Goal: Find specific page/section: Find specific page/section

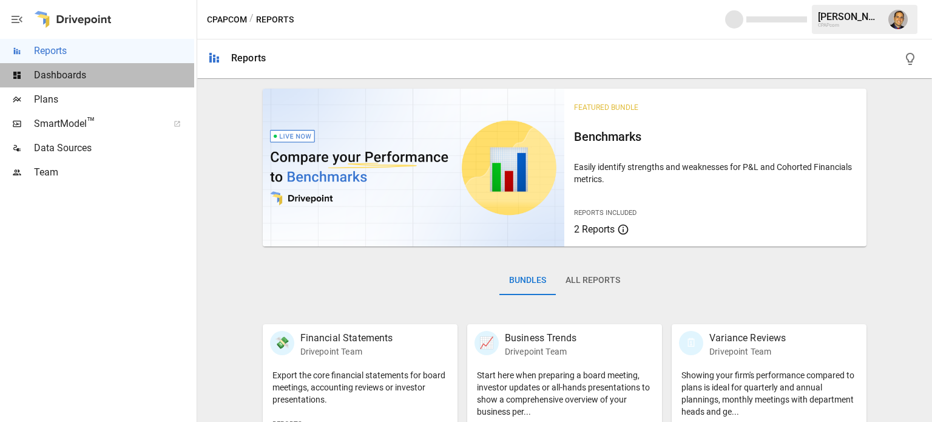
click at [53, 77] on span "Dashboards" at bounding box center [114, 75] width 160 height 15
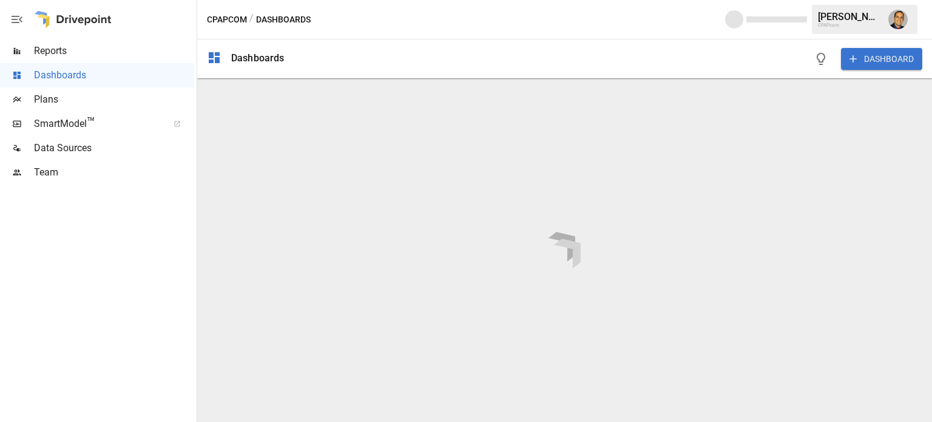
click at [56, 41] on div "Reports" at bounding box center [97, 51] width 194 height 24
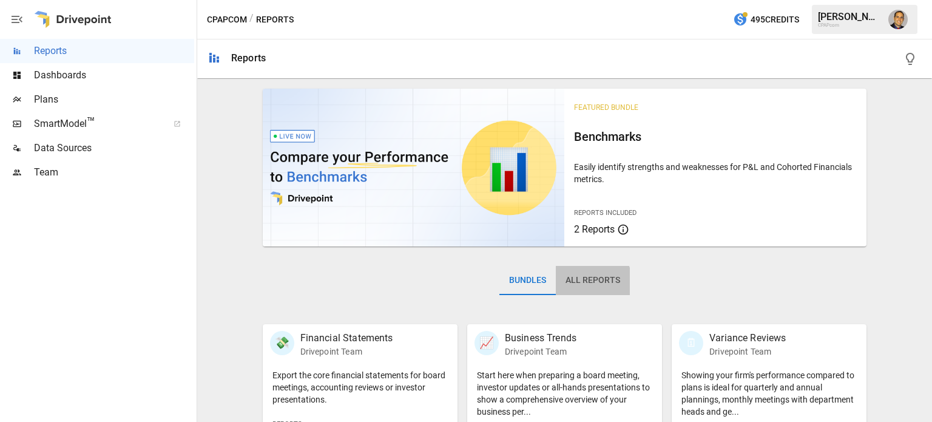
click at [586, 282] on button "All Reports" at bounding box center [593, 280] width 74 height 29
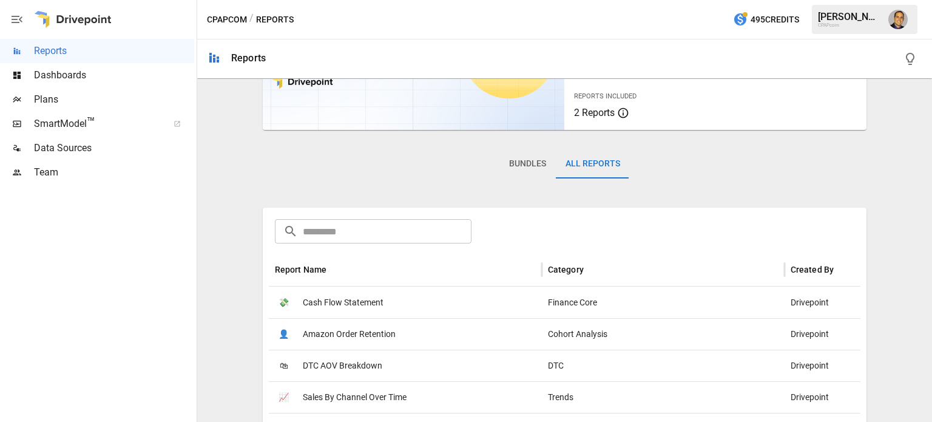
scroll to position [121, 0]
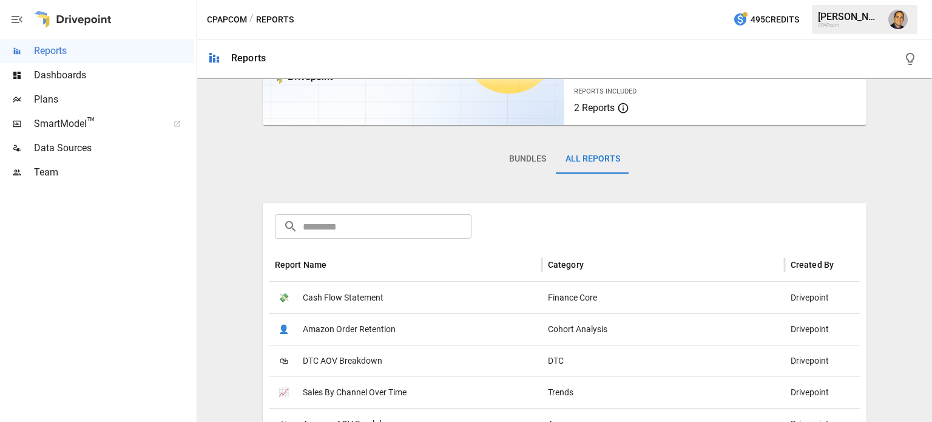
click at [362, 298] on span "Cash Flow Statement" at bounding box center [343, 297] width 81 height 31
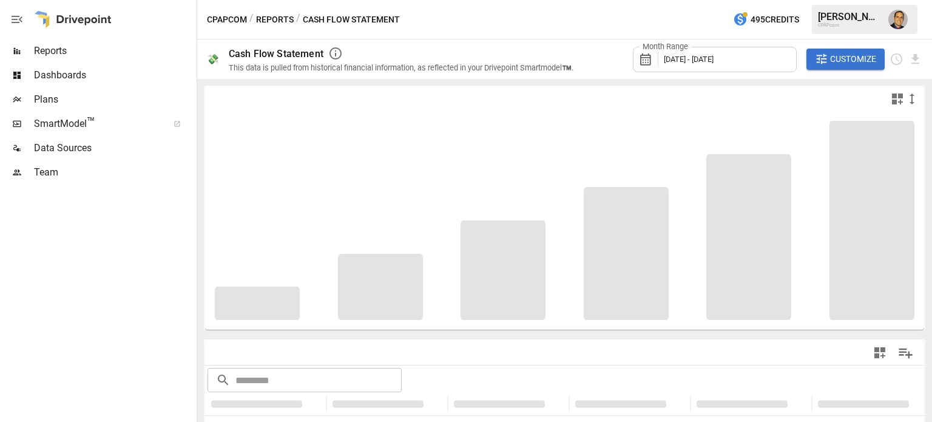
click at [54, 49] on span "Reports" at bounding box center [114, 51] width 160 height 15
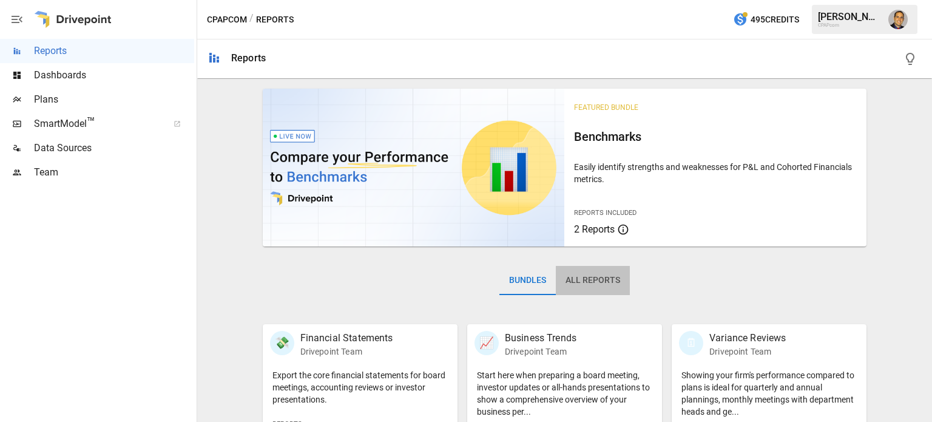
click at [594, 276] on button "All Reports" at bounding box center [593, 280] width 74 height 29
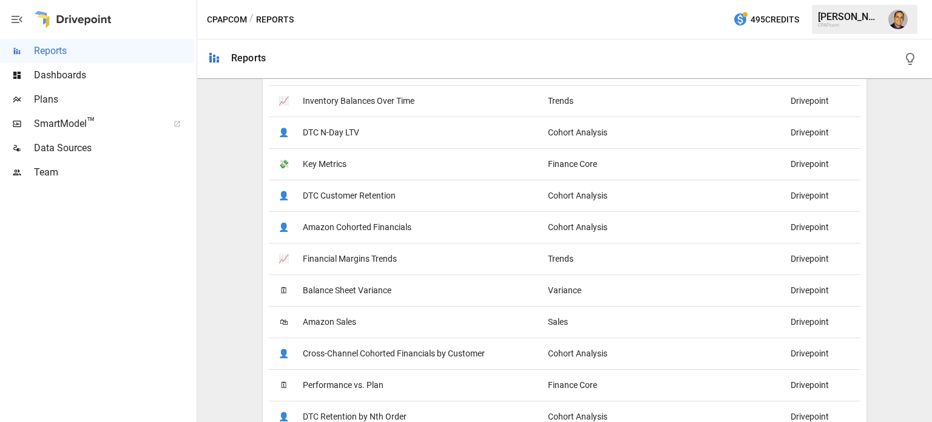
scroll to position [425, 0]
